Goal: Task Accomplishment & Management: Use online tool/utility

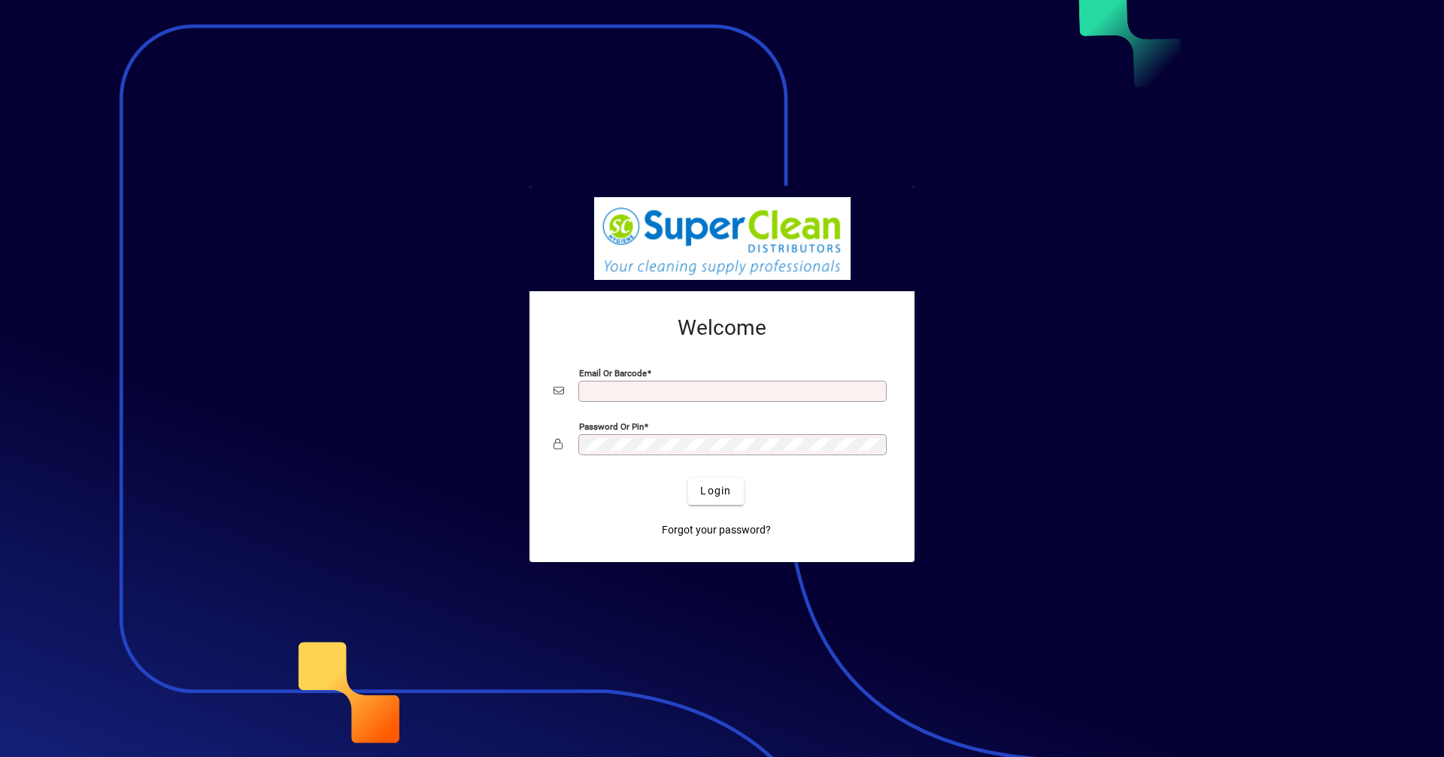
type input "**********"
drag, startPoint x: 0, startPoint y: 0, endPoint x: 703, endPoint y: 488, distance: 855.6
click at [703, 488] on span "Login" at bounding box center [715, 491] width 31 height 16
